Goal: Information Seeking & Learning: Learn about a topic

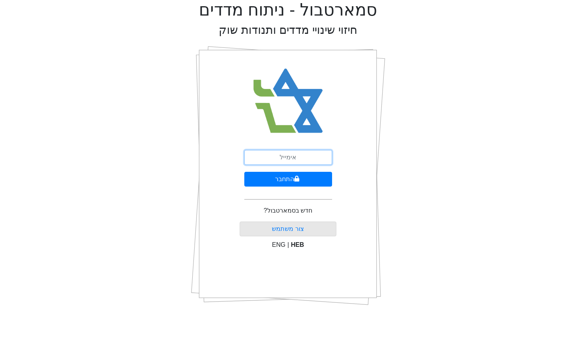
click at [304, 158] on input "email" at bounding box center [288, 157] width 88 height 15
click at [320, 157] on input "email" at bounding box center [288, 157] width 88 height 15
type input "[EMAIL_ADDRESS][DOMAIN_NAME]"
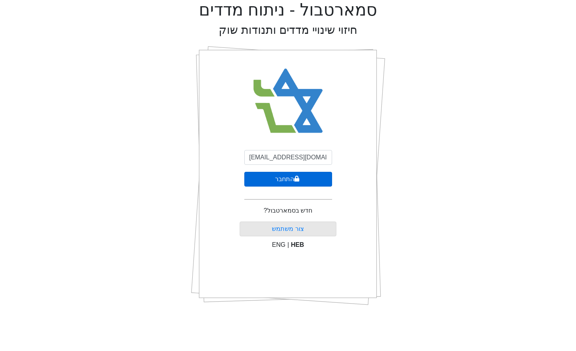
click at [301, 183] on button "התחבר" at bounding box center [288, 179] width 88 height 15
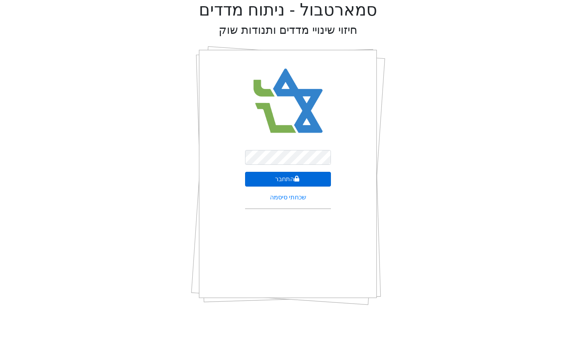
click at [309, 181] on button "התחבר" at bounding box center [288, 179] width 86 height 15
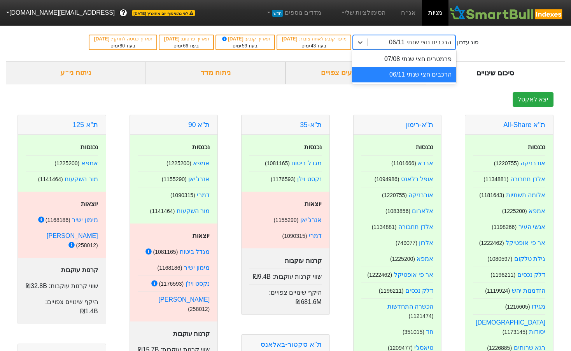
click at [403, 44] on div "הרכבים חצי שנתי 06/11" at bounding box center [420, 42] width 62 height 9
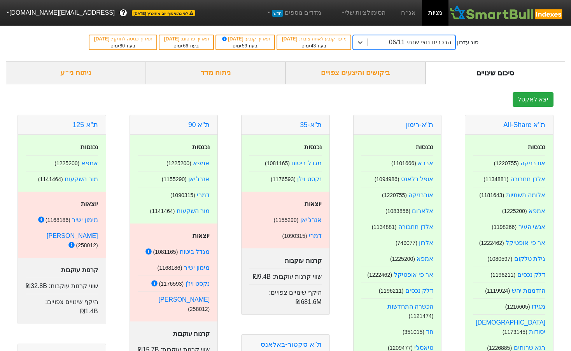
click at [68, 71] on div "ניתוח ני״ע" at bounding box center [76, 72] width 140 height 23
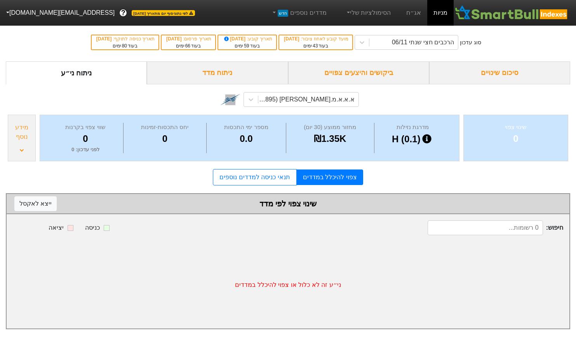
click at [394, 77] on div "ביקושים והיצעים צפויים" at bounding box center [358, 72] width 141 height 23
